Goal: Information Seeking & Learning: Learn about a topic

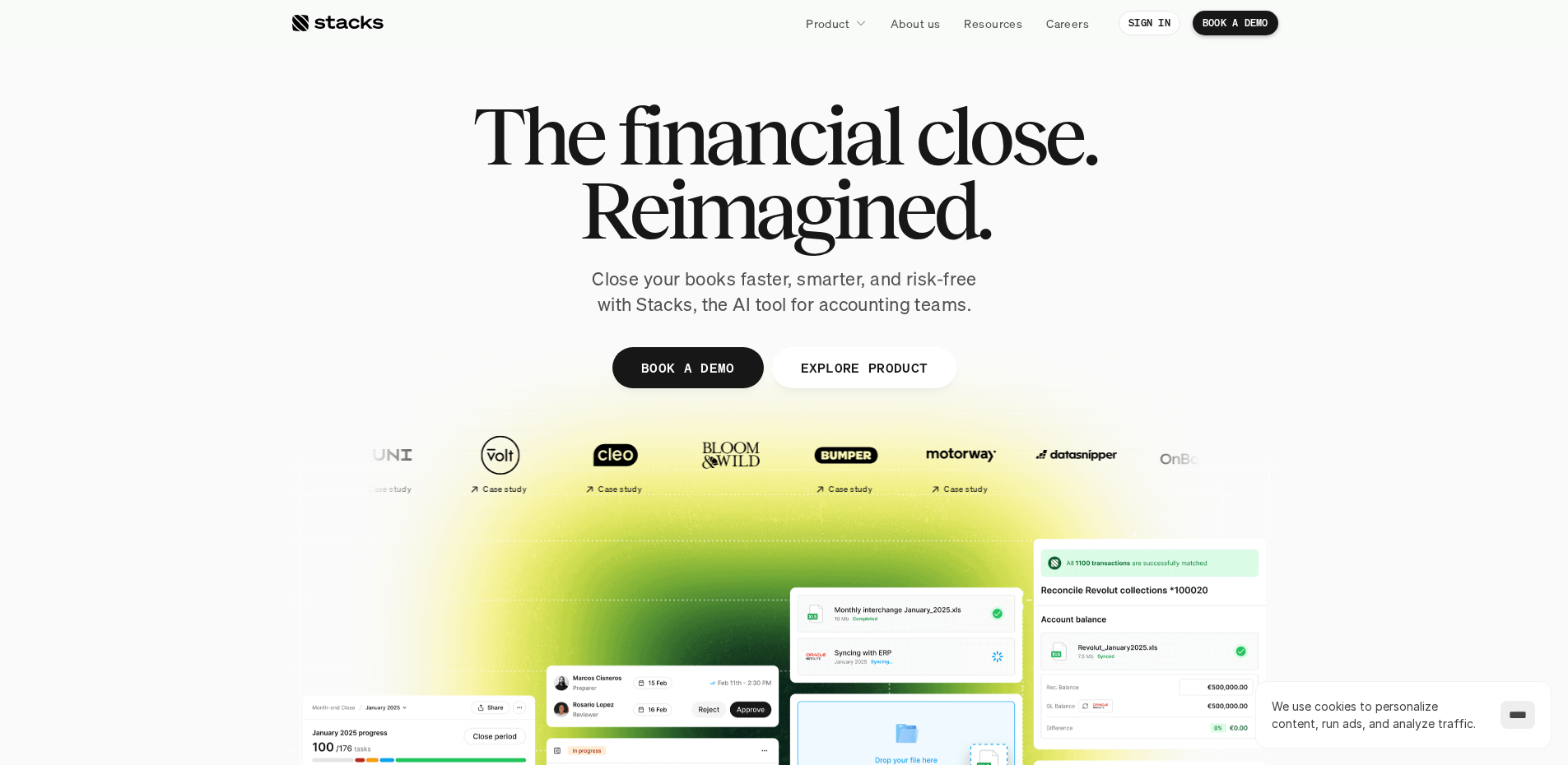
drag, startPoint x: 363, startPoint y: 6672, endPoint x: 1072, endPoint y: 6843, distance: 729.3
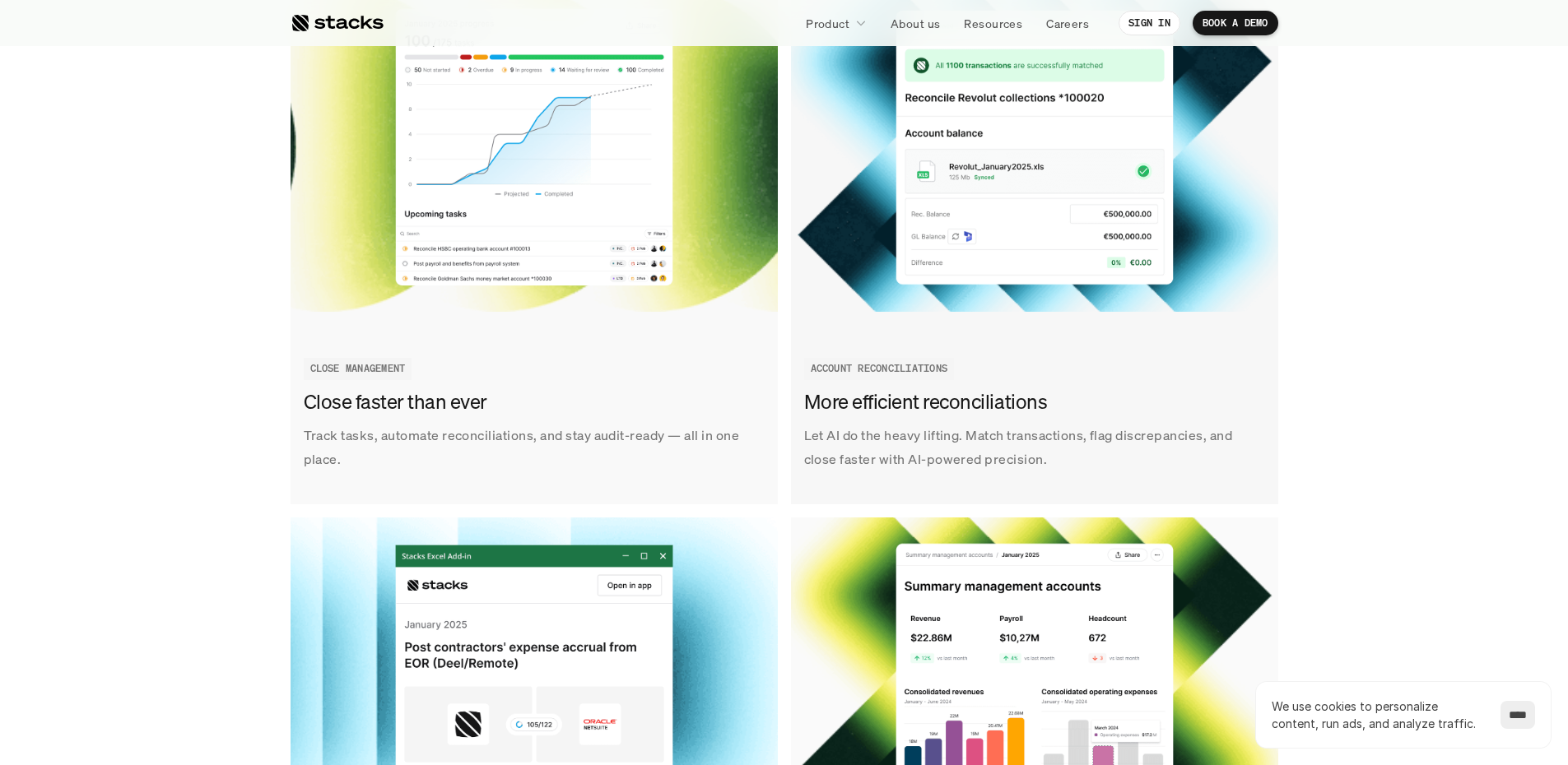
scroll to position [1975, 0]
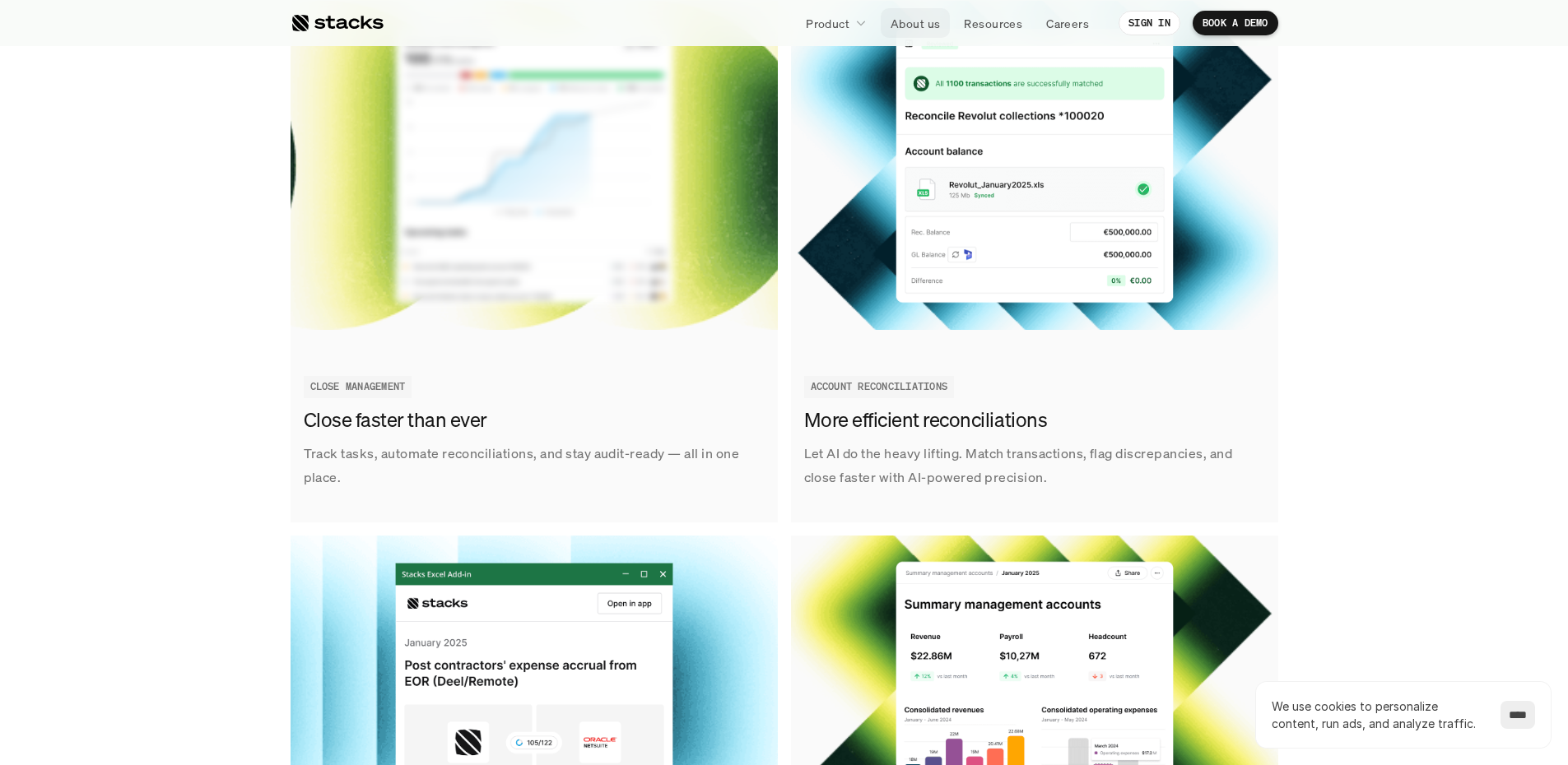
click at [908, 15] on p "About us" at bounding box center [915, 24] width 49 height 18
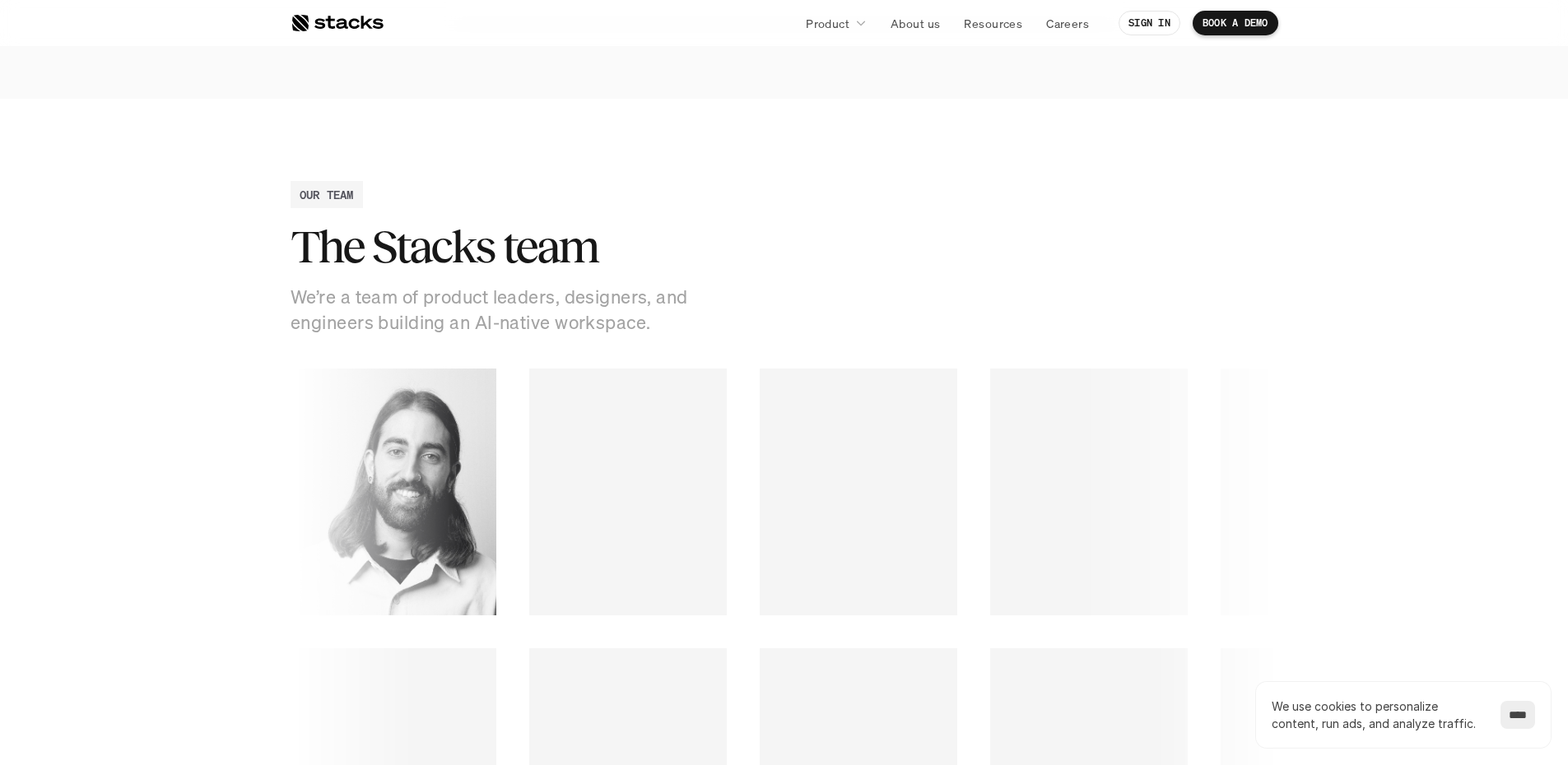
scroll to position [2139, 0]
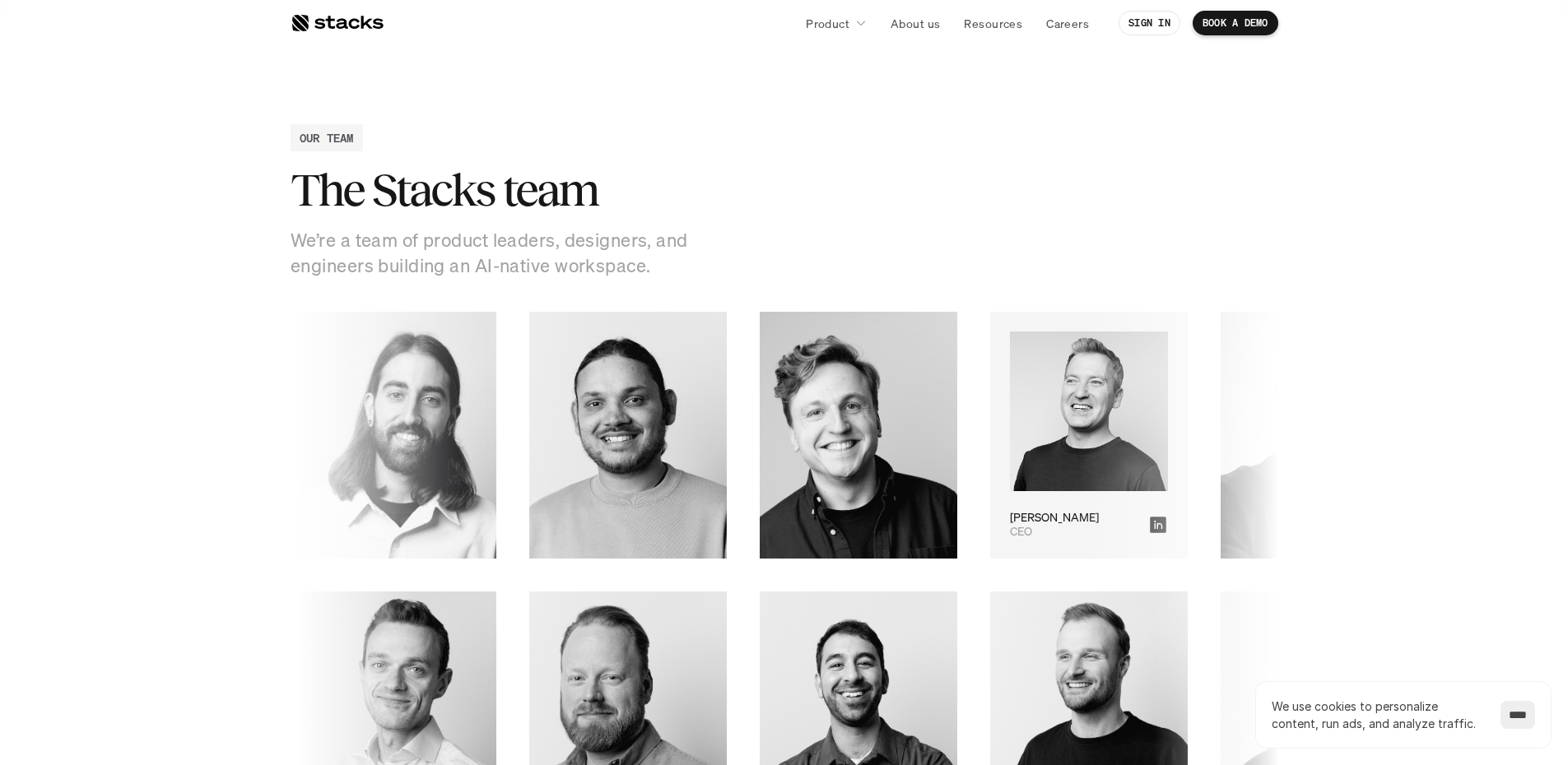
click at [1116, 452] on img at bounding box center [1088, 412] width 158 height 160
click at [1149, 528] on icon at bounding box center [1156, 525] width 17 height 17
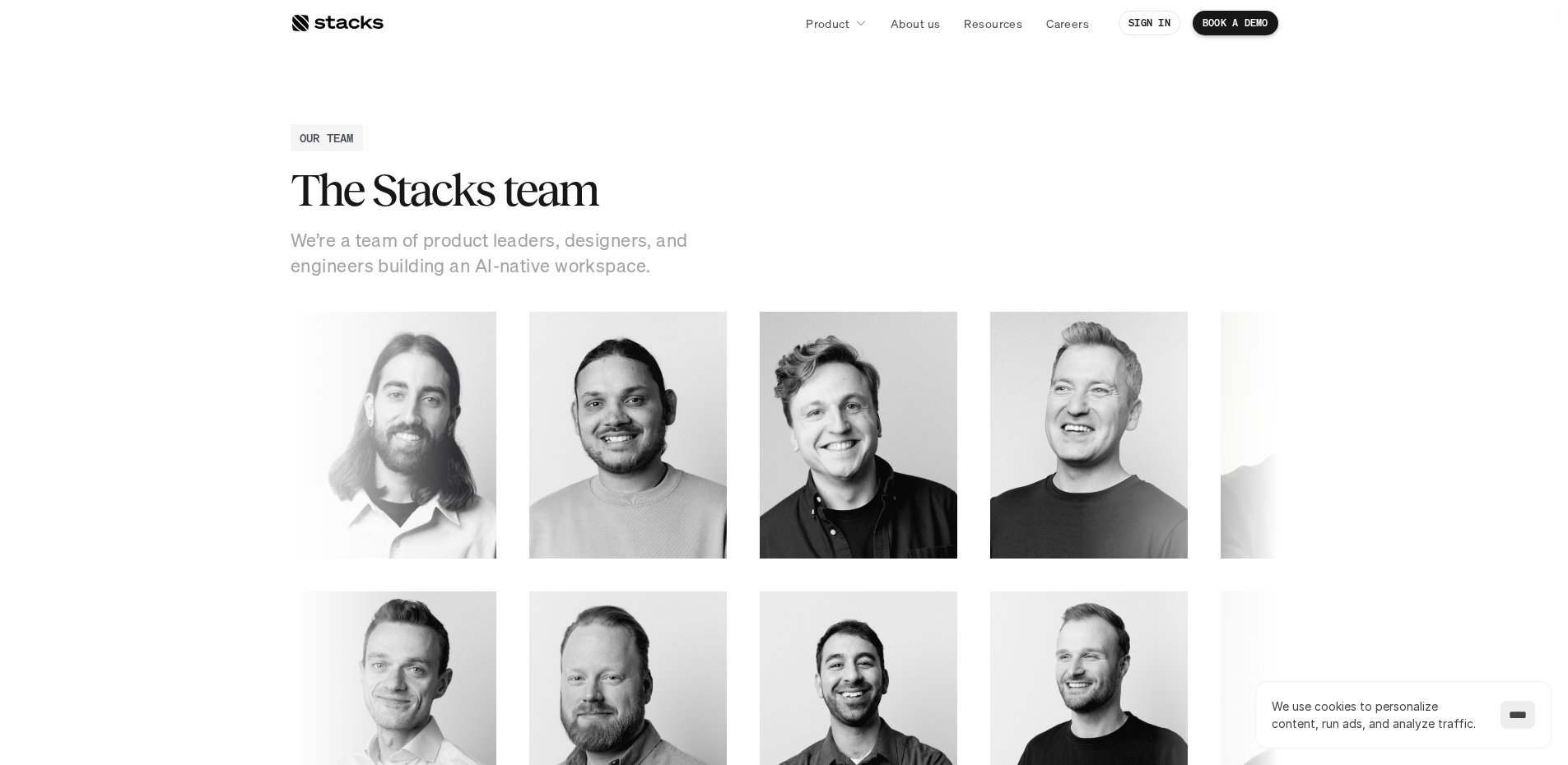
click at [339, 11] on link at bounding box center [337, 23] width 93 height 30
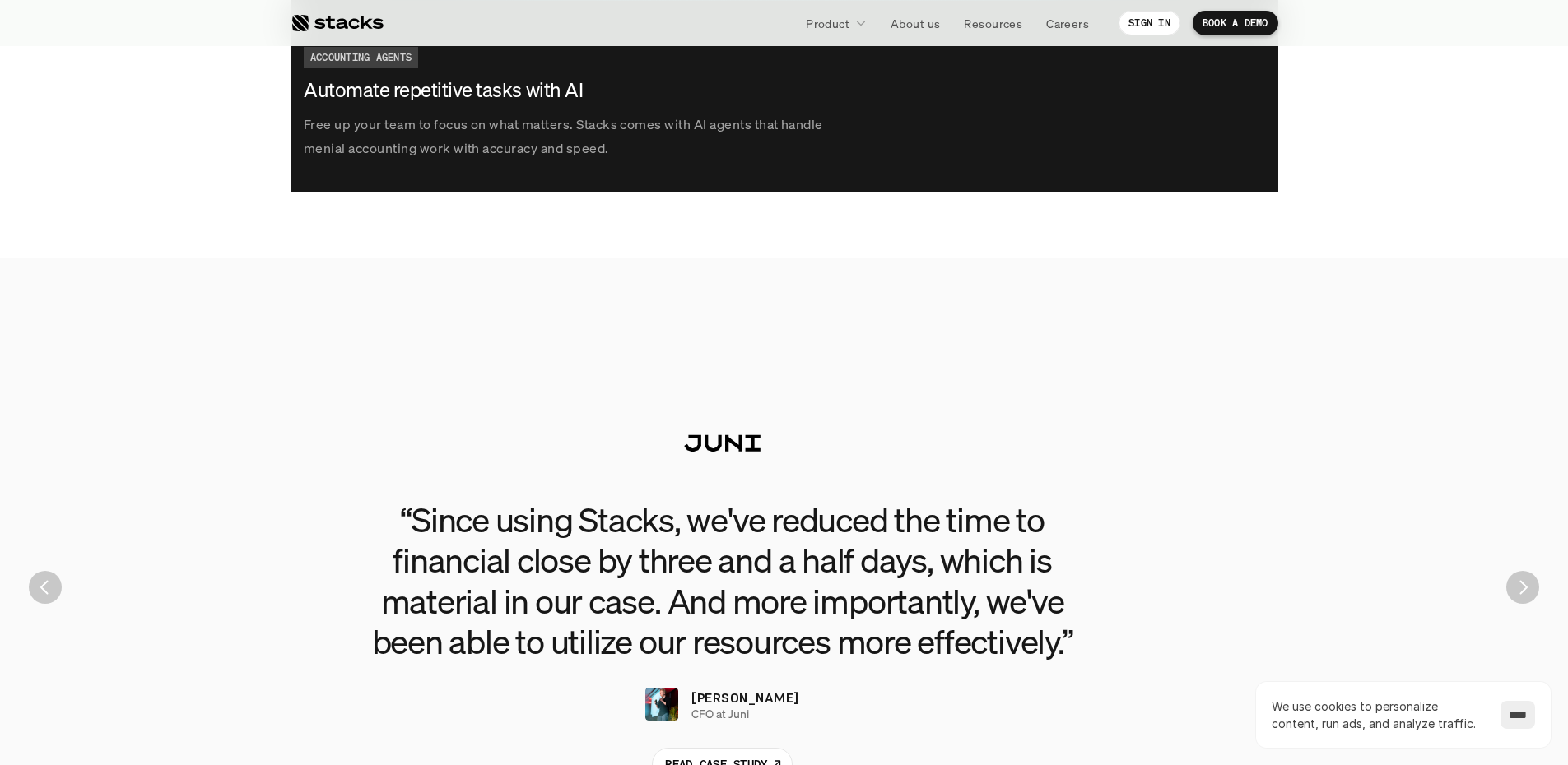
scroll to position [3457, 0]
